Goal: Information Seeking & Learning: Learn about a topic

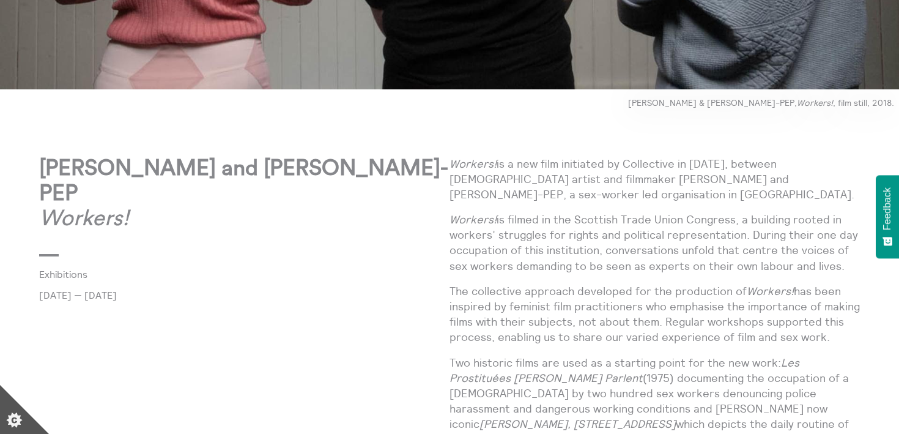
scroll to position [590, 0]
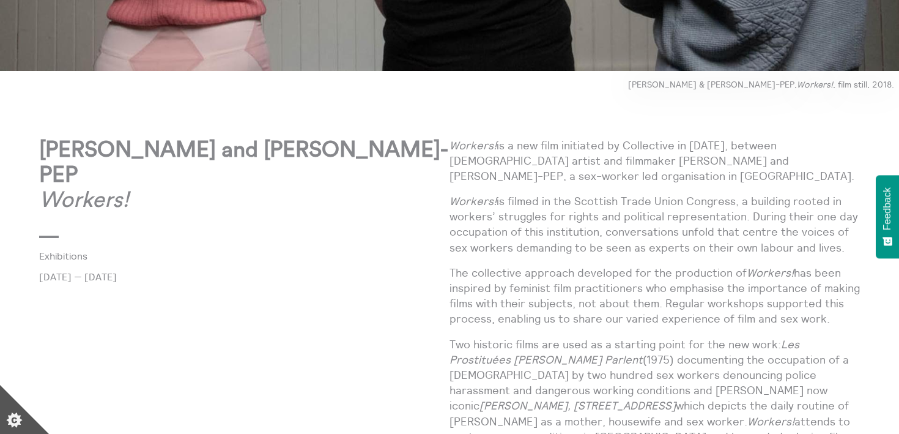
click at [702, 144] on p "Workers! is a new film initiated by Collective in [DATE], between [DEMOGRAPHIC_…" at bounding box center [655, 161] width 411 height 47
click at [639, 180] on p "Workers! is a new film initiated by Collective in [DATE], between [DEMOGRAPHIC_…" at bounding box center [655, 161] width 411 height 47
click at [635, 144] on p "Workers! is a new film initiated by Collective in [DATE], between [DEMOGRAPHIC_…" at bounding box center [655, 161] width 411 height 47
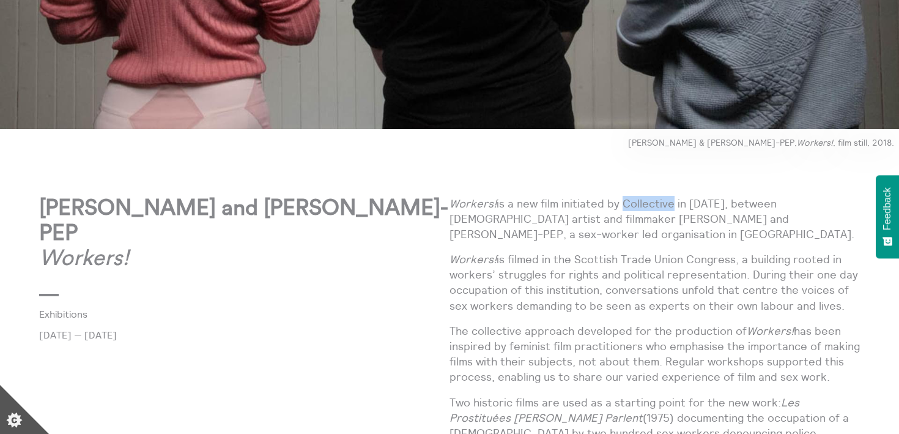
scroll to position [538, 0]
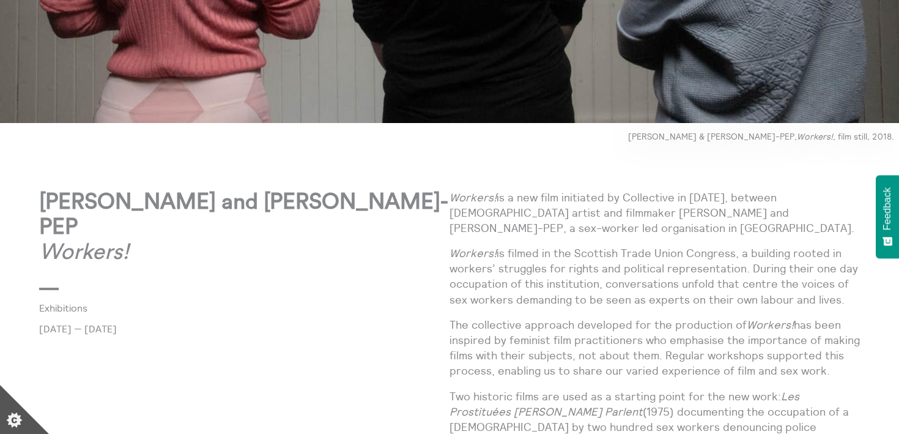
click at [698, 138] on p "[PERSON_NAME] & [PERSON_NAME]-PEP, Workers! , film still, 2018." at bounding box center [449, 137] width 899 height 10
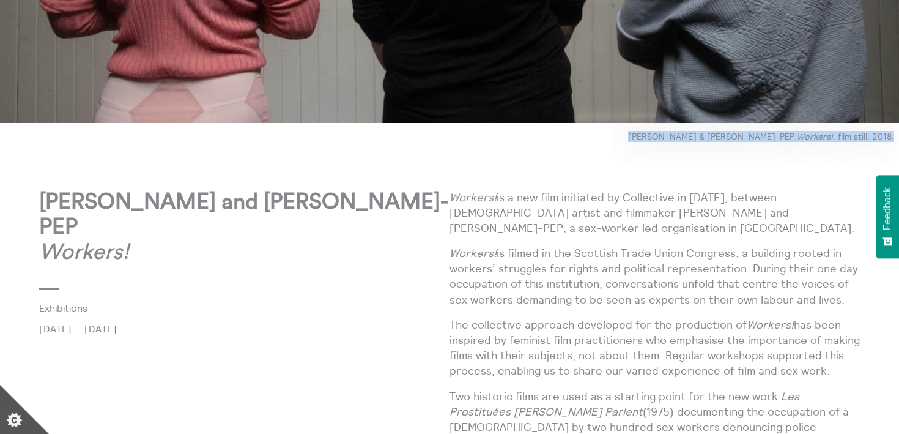
drag, startPoint x: 692, startPoint y: 138, endPoint x: 896, endPoint y: 135, distance: 203.8
click at [896, 136] on p "[PERSON_NAME] & [PERSON_NAME]-PEP, Workers! , film still, 2018." at bounding box center [449, 137] width 899 height 10
copy p "[PERSON_NAME] & [PERSON_NAME]-PEP, Workers! , film still, 2018."
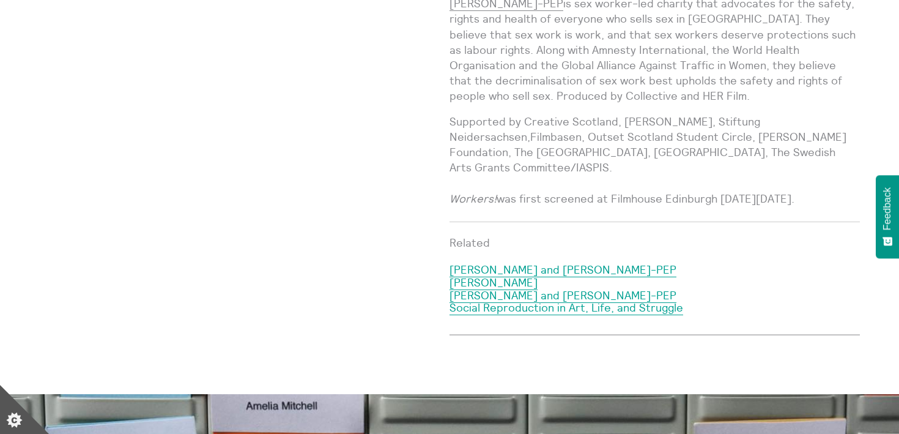
scroll to position [1235, 0]
